Goal: Information Seeking & Learning: Learn about a topic

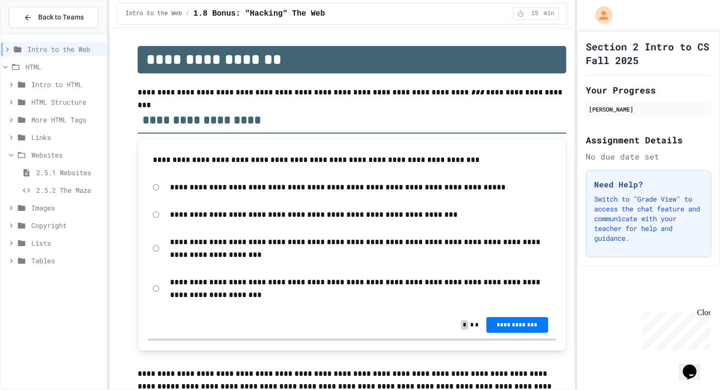
click at [38, 53] on span "Intro to the Web" at bounding box center [64, 49] width 75 height 10
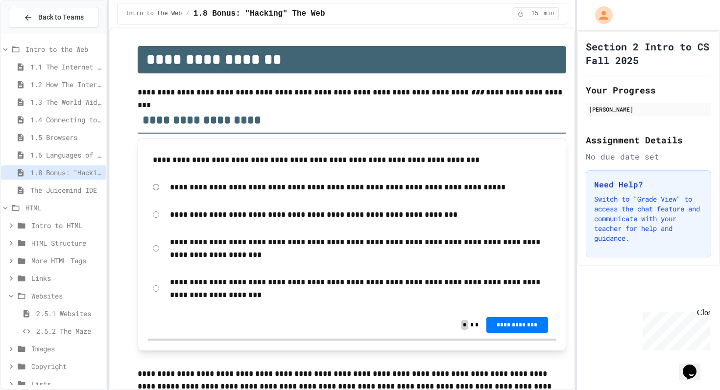
click at [38, 53] on span "Intro to the Web" at bounding box center [63, 49] width 77 height 10
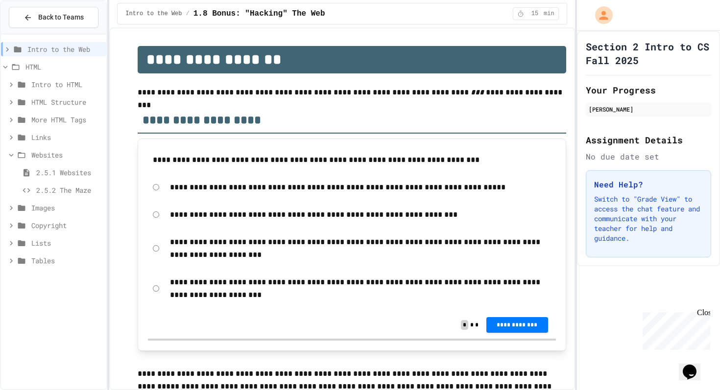
click at [24, 161] on div "Websites" at bounding box center [53, 155] width 105 height 14
click at [43, 67] on span "HTML" at bounding box center [63, 67] width 77 height 10
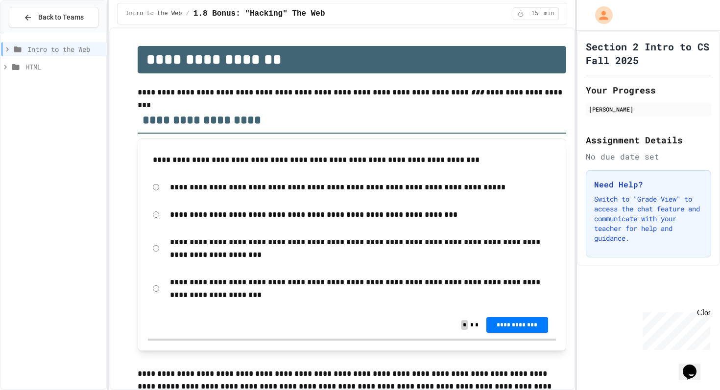
click at [43, 67] on span "HTML" at bounding box center [63, 67] width 77 height 10
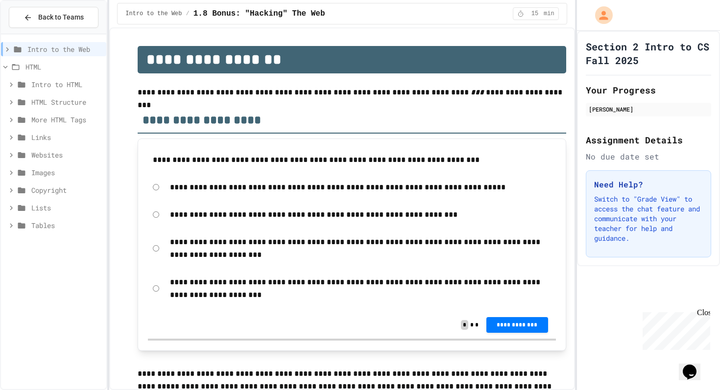
click at [43, 67] on span "HTML" at bounding box center [63, 67] width 77 height 10
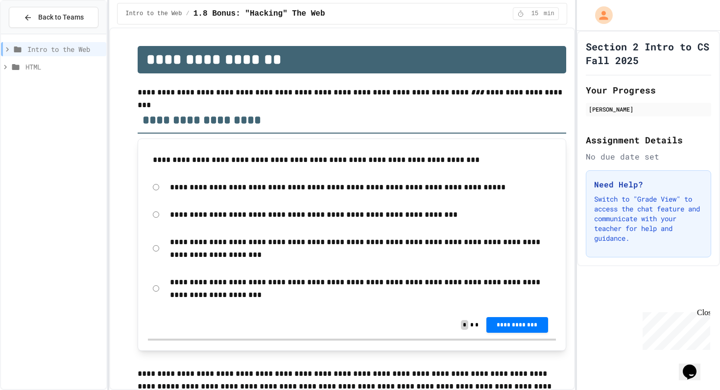
click at [50, 45] on span "Intro to the Web" at bounding box center [64, 49] width 75 height 10
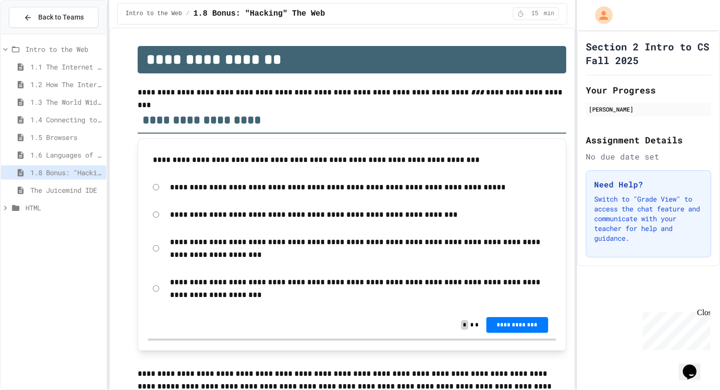
click at [50, 45] on span "Intro to the Web" at bounding box center [63, 49] width 77 height 10
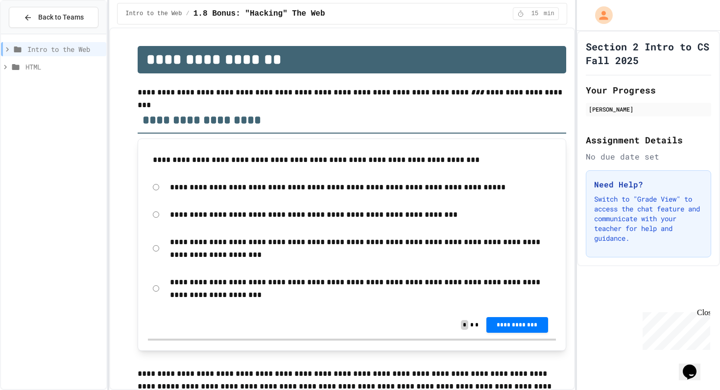
click at [43, 72] on span "HTML" at bounding box center [63, 67] width 77 height 10
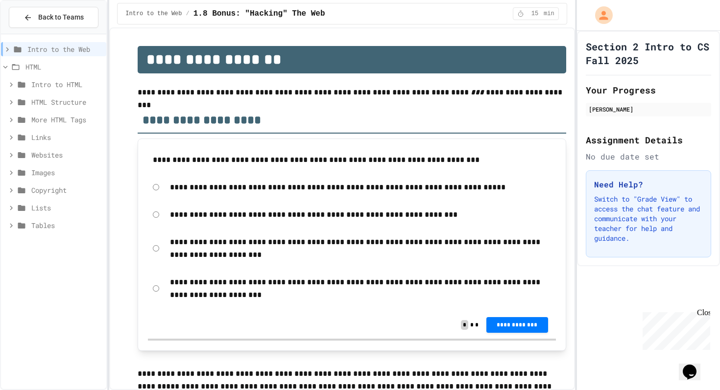
click at [43, 80] on span "Intro to HTML" at bounding box center [66, 84] width 71 height 10
click at [41, 118] on span "2.1.2 First Webpage" at bounding box center [69, 120] width 66 height 10
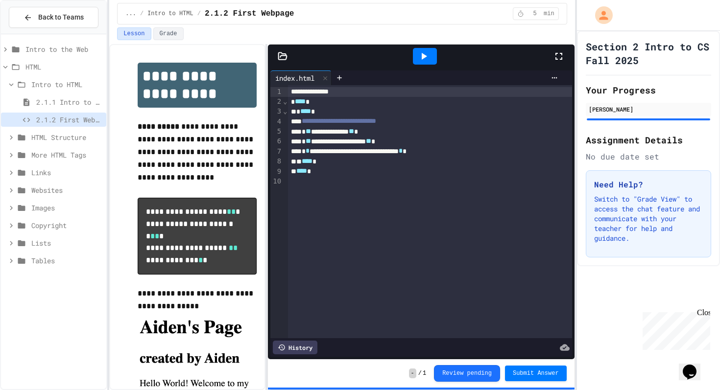
click at [64, 101] on span "2.1.1 Intro to HTML" at bounding box center [69, 102] width 66 height 10
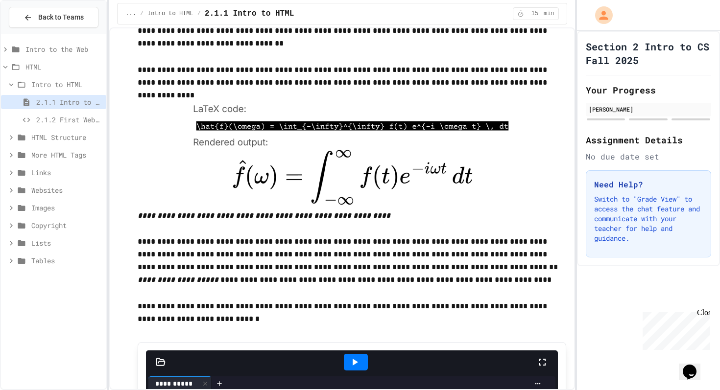
scroll to position [229, 0]
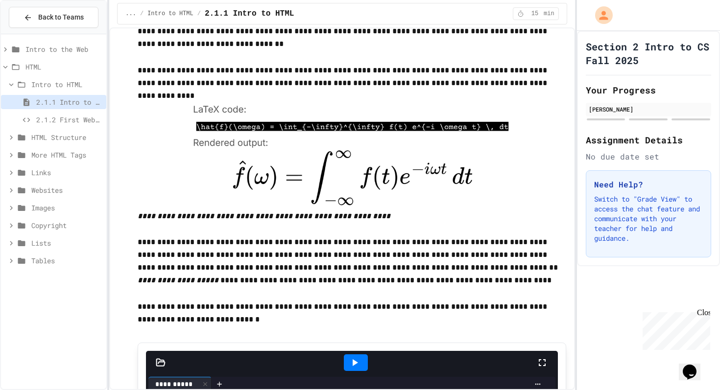
click at [91, 120] on span "2.1.2 First Webpage" at bounding box center [69, 120] width 66 height 10
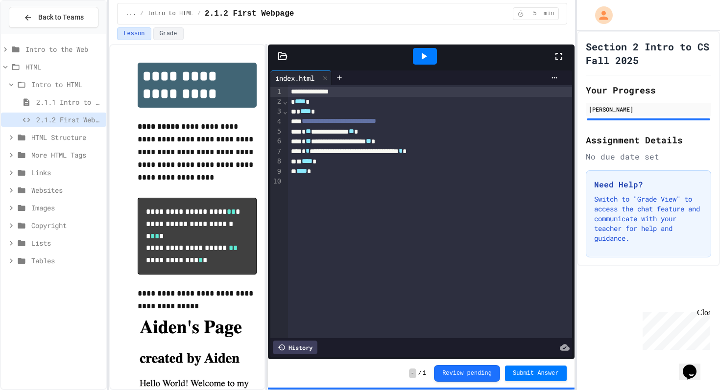
click at [421, 57] on icon at bounding box center [424, 56] width 12 height 12
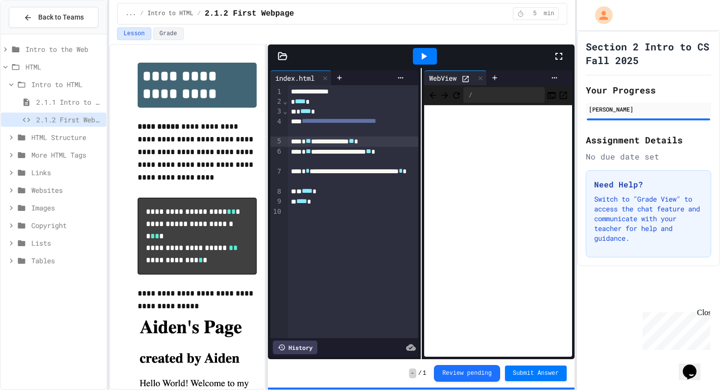
click at [356, 144] on div "**********" at bounding box center [353, 142] width 130 height 10
click at [335, 147] on div "**********" at bounding box center [353, 157] width 130 height 20
click at [366, 155] on span "**" at bounding box center [368, 151] width 5 height 7
click at [291, 99] on div "* **** *" at bounding box center [353, 102] width 130 height 10
click at [307, 95] on div "**********" at bounding box center [353, 92] width 130 height 10
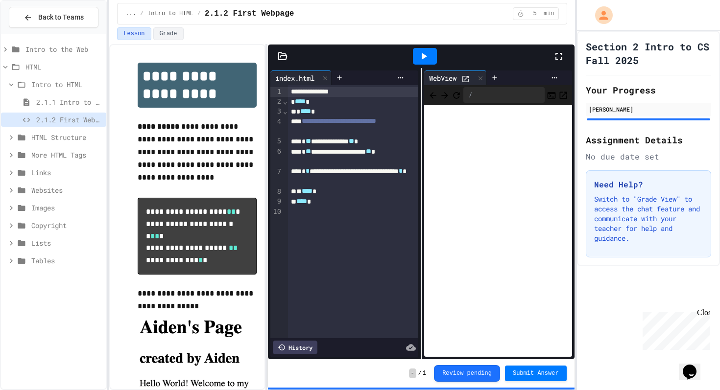
click at [41, 135] on span "HTML Structure" at bounding box center [66, 137] width 71 height 10
click at [41, 176] on span "2.2.2 Movie Title" at bounding box center [69, 173] width 66 height 10
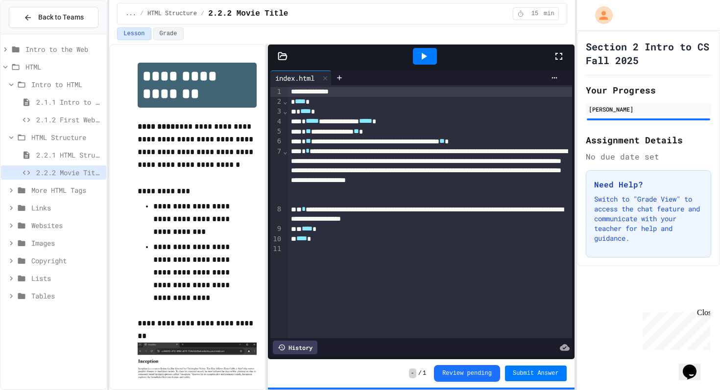
click at [433, 55] on div at bounding box center [425, 56] width 24 height 17
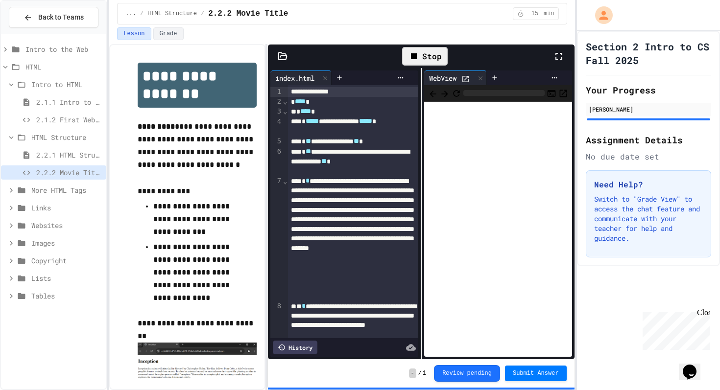
click at [433, 55] on div "Stop" at bounding box center [425, 56] width 46 height 19
click at [59, 186] on span "More HTML Tags" at bounding box center [66, 190] width 71 height 10
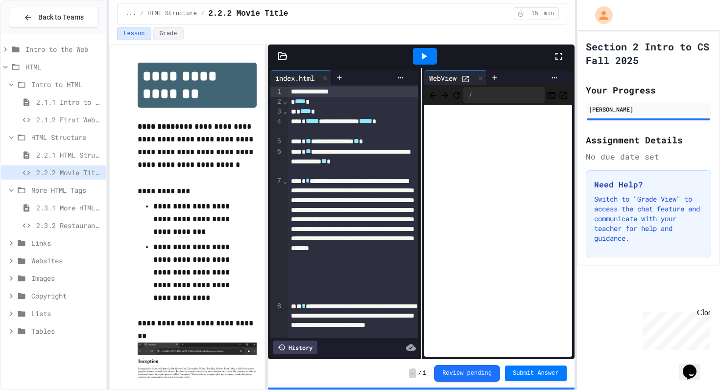
click at [59, 226] on span "2.3.2 Restaurant Menu" at bounding box center [69, 225] width 66 height 10
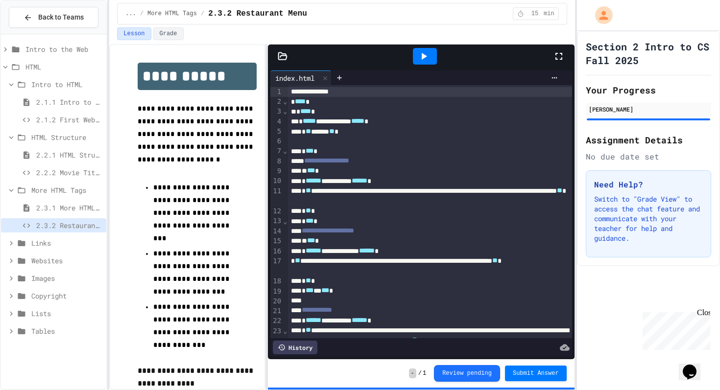
scroll to position [58, 0]
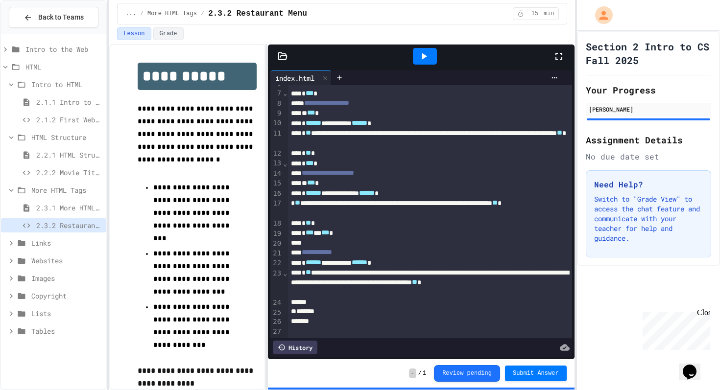
click at [431, 56] on div at bounding box center [425, 56] width 24 height 17
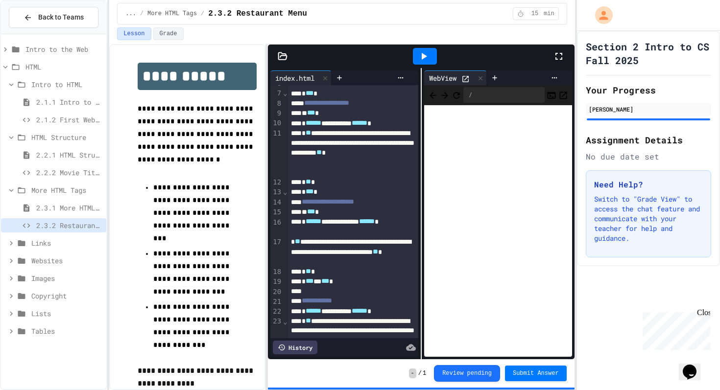
click at [63, 242] on span "Links" at bounding box center [66, 243] width 71 height 10
click at [52, 278] on span "2.4.2 Favorite Links" at bounding box center [69, 278] width 66 height 10
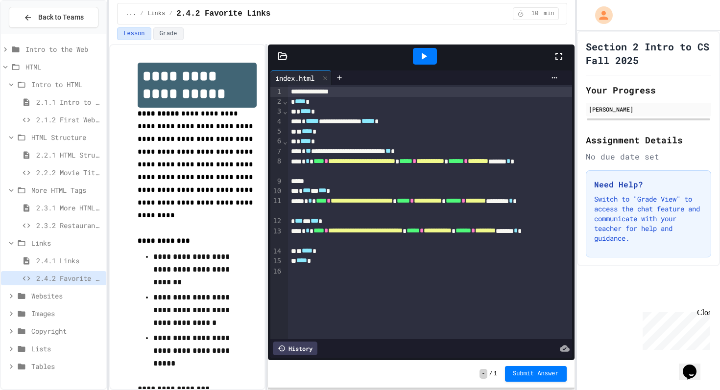
click at [429, 54] on icon at bounding box center [424, 56] width 12 height 12
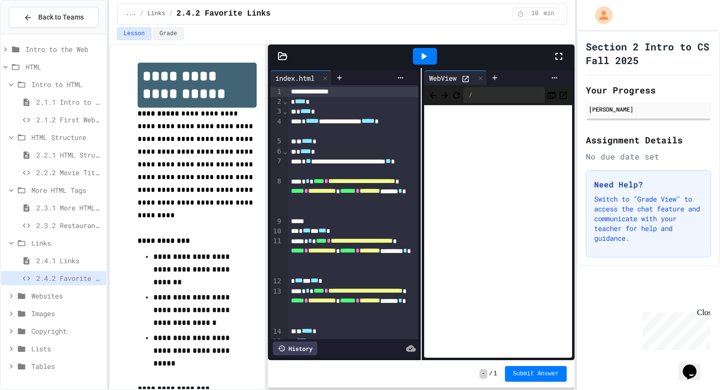
click at [40, 295] on span "Websites" at bounding box center [66, 296] width 71 height 10
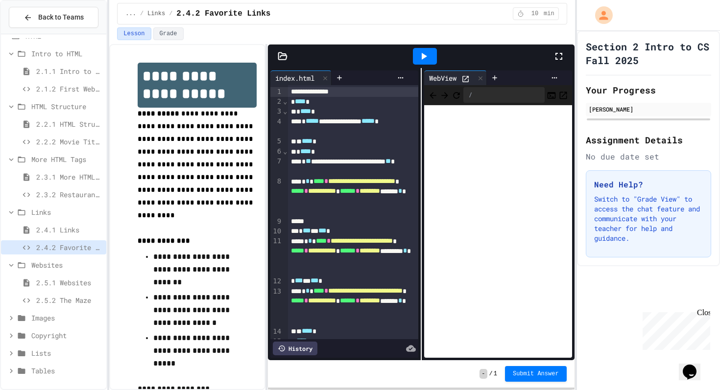
scroll to position [30, 0]
click at [51, 301] on span "2.5.2 The Maze" at bounding box center [69, 301] width 66 height 10
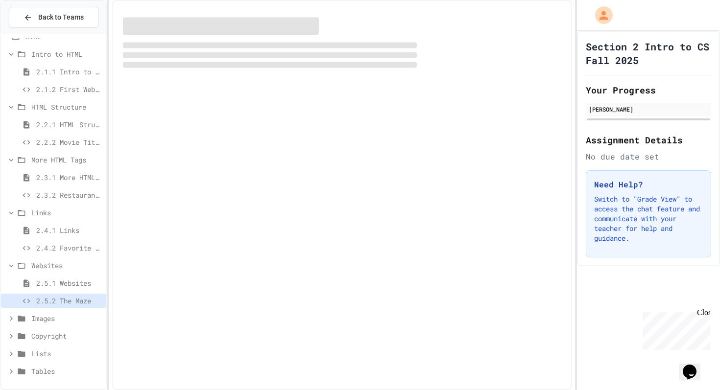
scroll to position [23, 0]
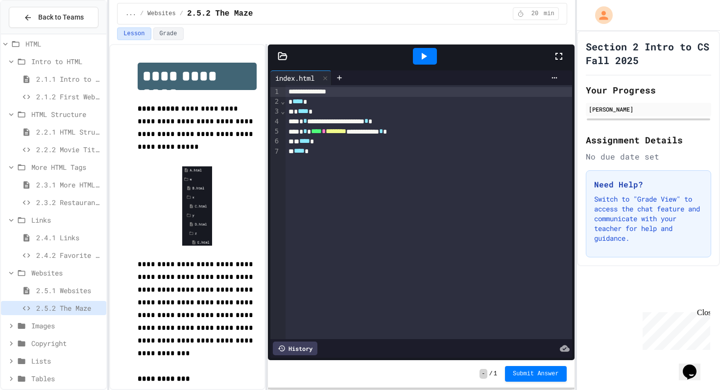
click at [427, 56] on icon at bounding box center [424, 56] width 12 height 12
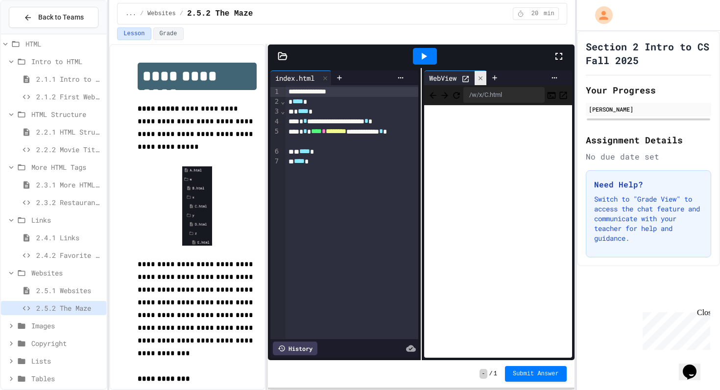
click at [478, 73] on div at bounding box center [481, 78] width 12 height 14
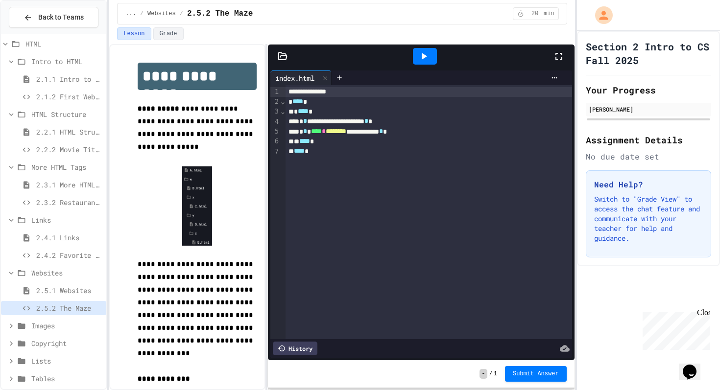
click at [423, 60] on icon at bounding box center [424, 56] width 12 height 12
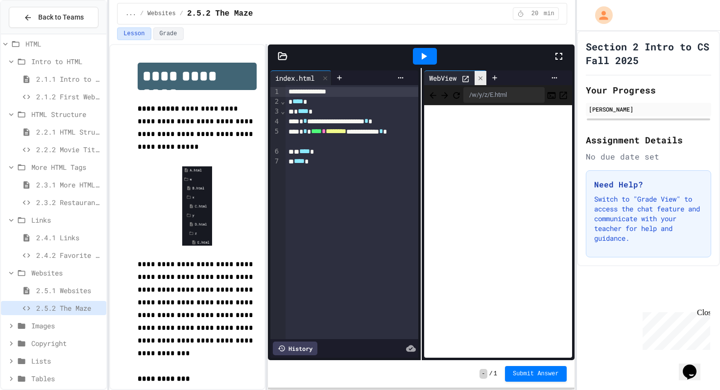
click at [486, 82] on div at bounding box center [481, 78] width 12 height 14
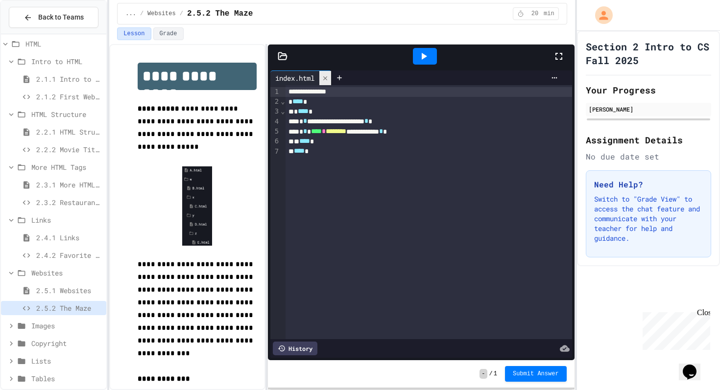
click at [331, 74] on div at bounding box center [325, 78] width 12 height 14
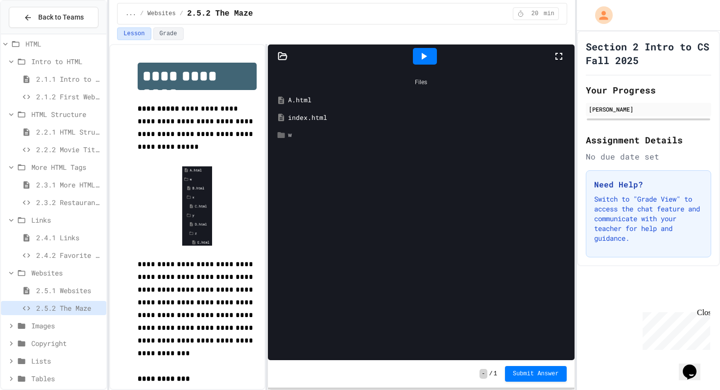
click at [299, 136] on div "w" at bounding box center [428, 135] width 280 height 10
click at [299, 154] on div "B.html" at bounding box center [431, 153] width 273 height 10
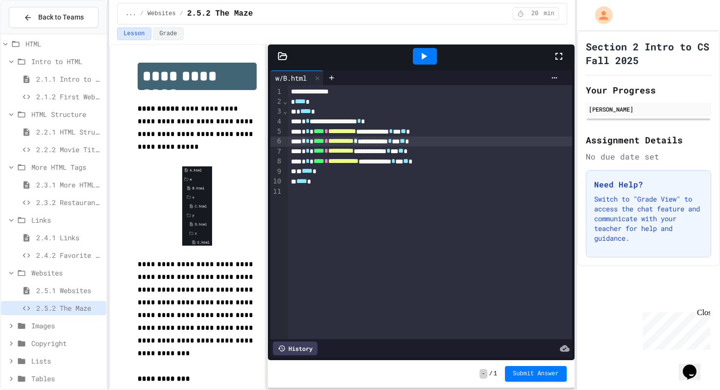
click at [385, 145] on div "**********" at bounding box center [430, 142] width 284 height 10
click at [331, 75] on icon at bounding box center [332, 78] width 8 height 8
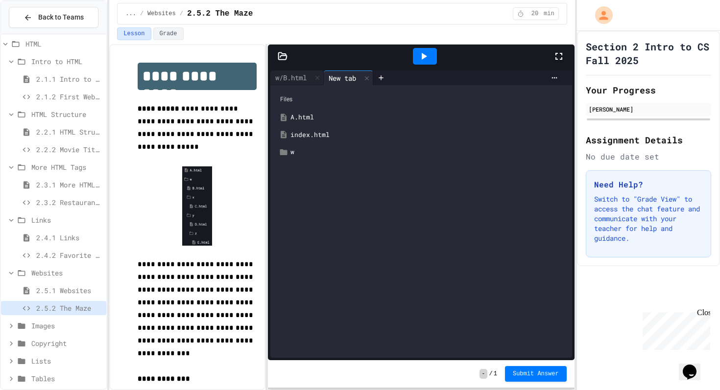
click at [302, 110] on div "A.html" at bounding box center [420, 118] width 291 height 18
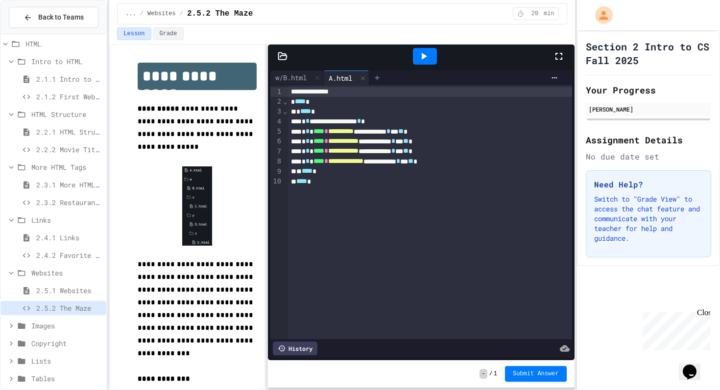
click at [379, 77] on icon at bounding box center [377, 78] width 8 height 8
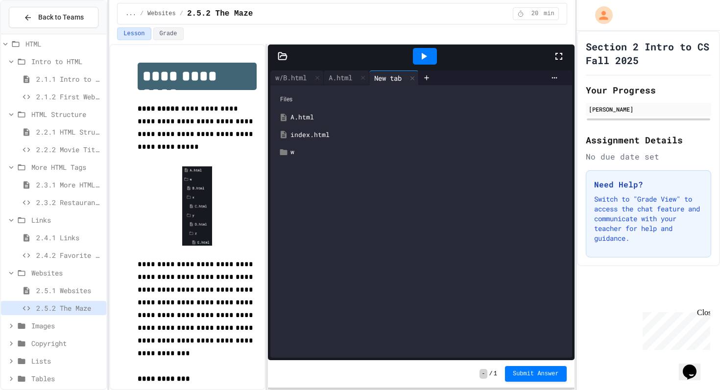
click at [302, 133] on div "index.html" at bounding box center [427, 135] width 275 height 10
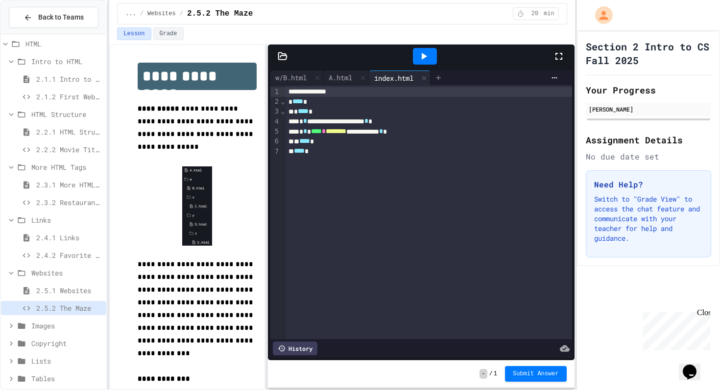
click at [442, 80] on icon at bounding box center [438, 78] width 8 height 8
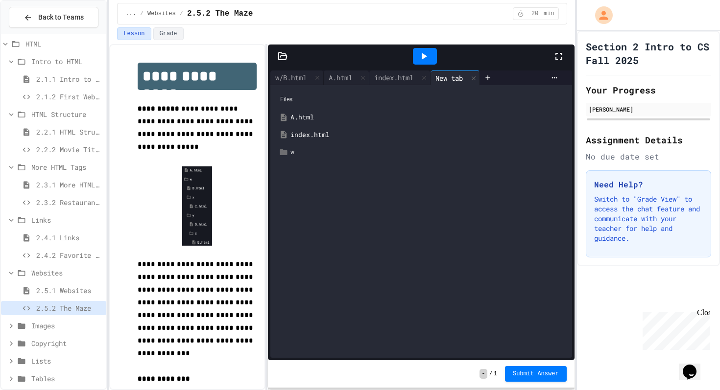
click at [311, 147] on div "w" at bounding box center [427, 152] width 275 height 10
click at [306, 186] on div "x" at bounding box center [432, 187] width 268 height 10
click at [299, 211] on div "C.html" at bounding box center [428, 205] width 277 height 18
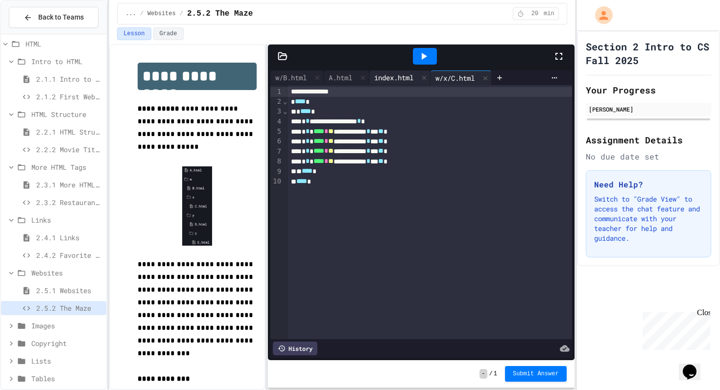
click at [391, 78] on div "index.html" at bounding box center [393, 77] width 49 height 10
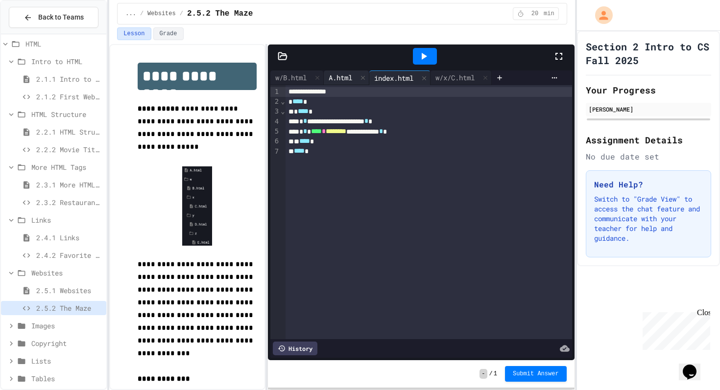
click at [334, 77] on div "A.html" at bounding box center [340, 77] width 33 height 10
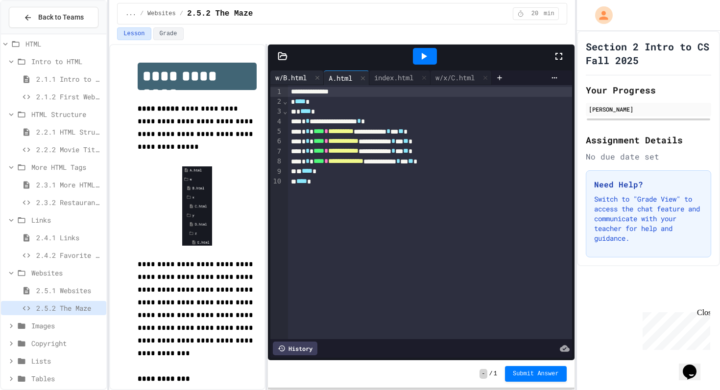
click at [289, 77] on div "w/B.html" at bounding box center [290, 77] width 41 height 10
click at [357, 78] on div "A.html" at bounding box center [340, 77] width 33 height 10
click at [401, 78] on div "index.html" at bounding box center [393, 77] width 49 height 10
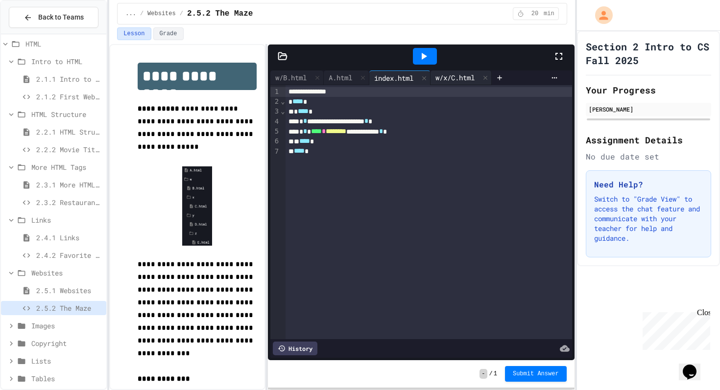
click at [461, 77] on div "w/x/C.html" at bounding box center [455, 77] width 49 height 10
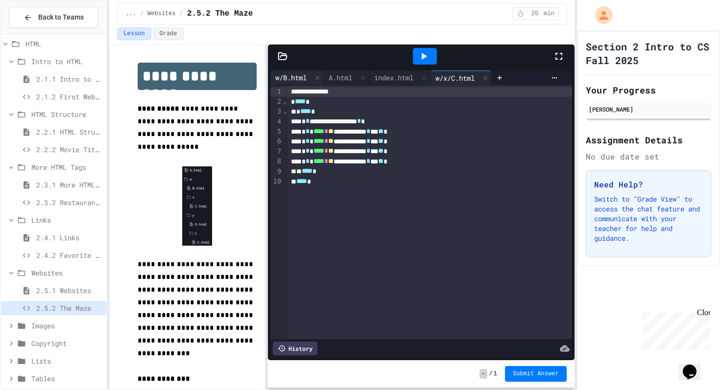
click at [291, 79] on div "w/B.html" at bounding box center [290, 77] width 41 height 10
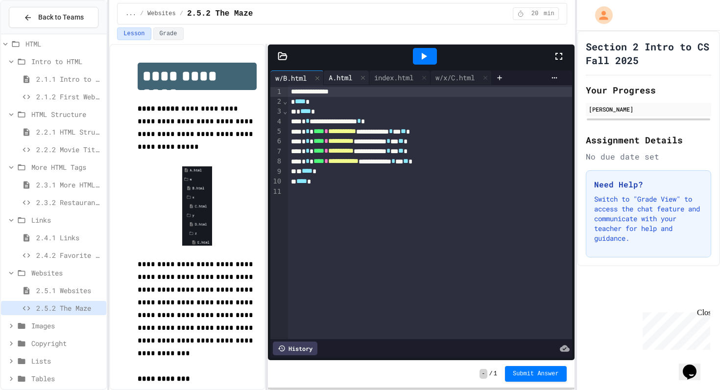
click at [337, 78] on div "A.html" at bounding box center [340, 77] width 33 height 10
click at [434, 54] on div at bounding box center [425, 56] width 24 height 17
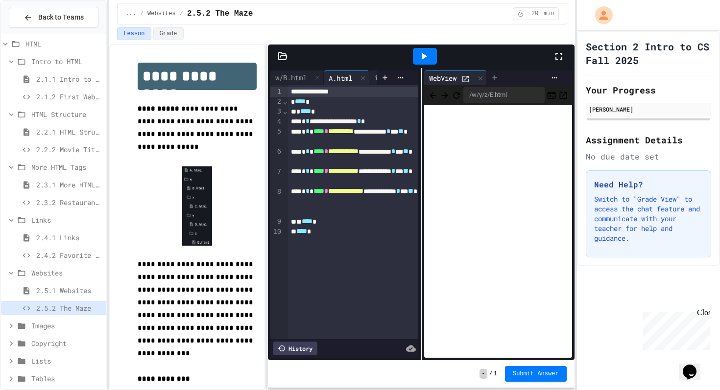
click at [497, 75] on icon at bounding box center [495, 78] width 8 height 8
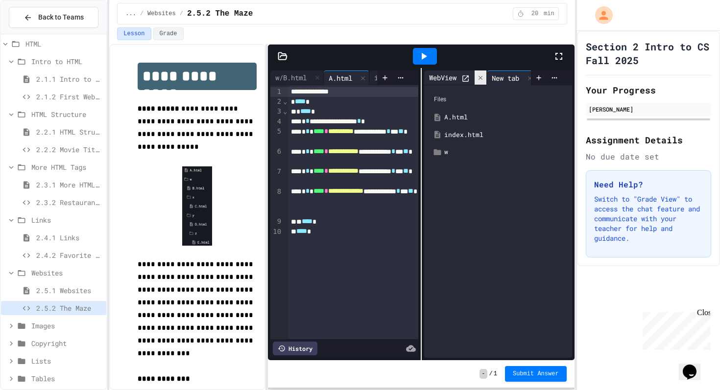
click at [483, 75] on icon at bounding box center [480, 77] width 7 height 7
click at [458, 143] on div "index.html" at bounding box center [498, 135] width 138 height 18
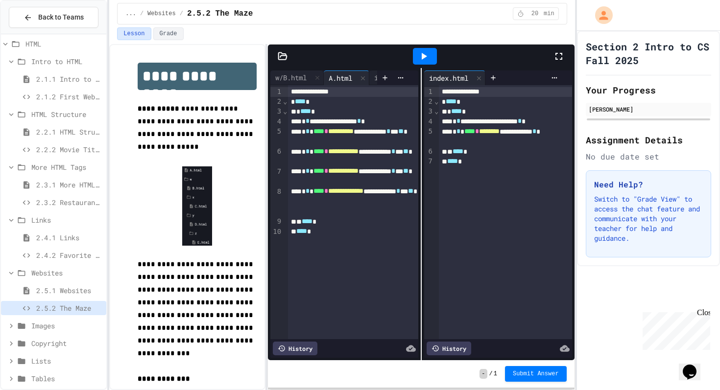
scroll to position [31, 0]
